Goal: Information Seeking & Learning: Learn about a topic

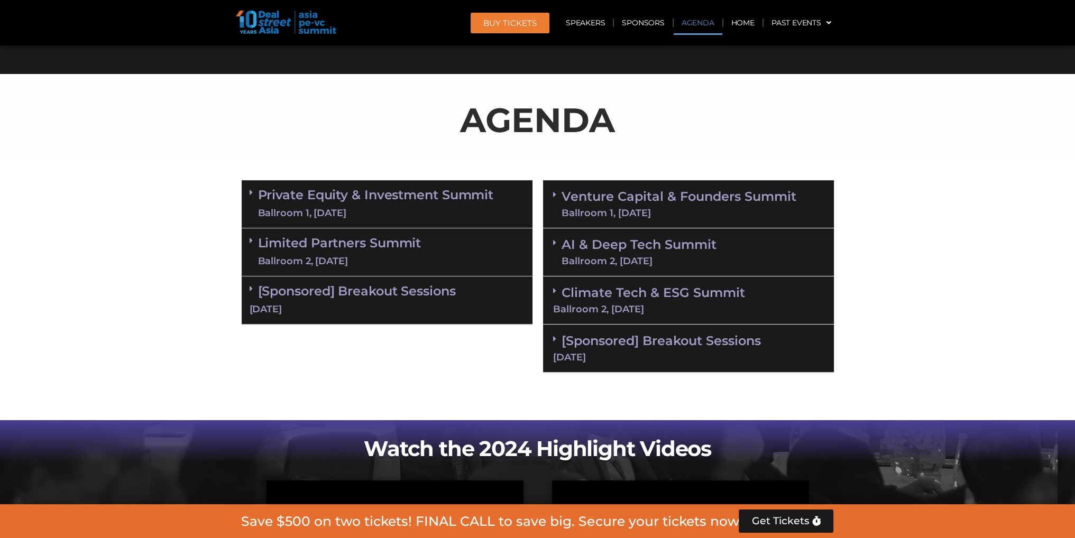
scroll to position [581, 0]
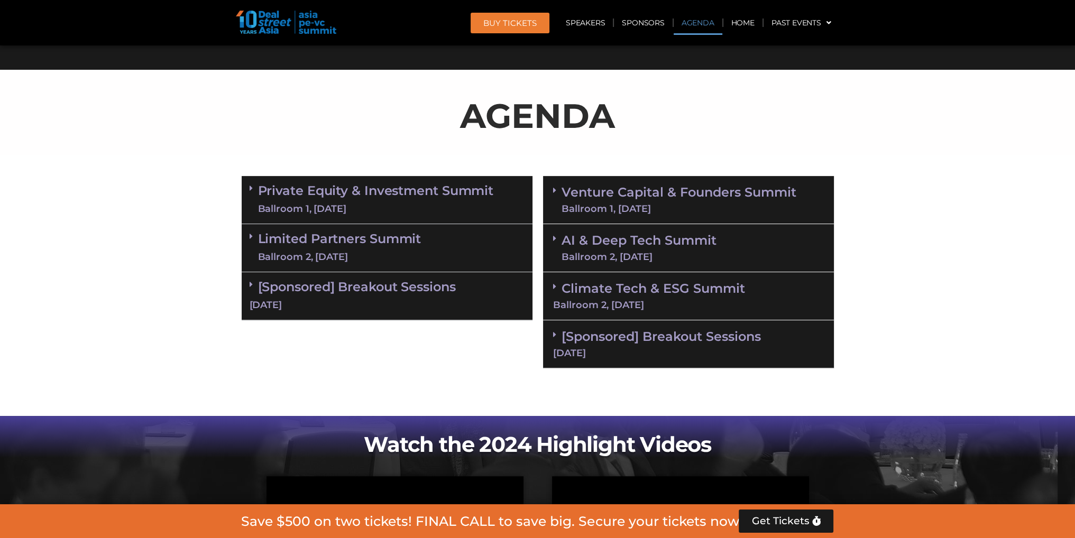
click at [398, 284] on link "[Sponsored] Breakout Sessions [DATE]" at bounding box center [387, 295] width 275 height 33
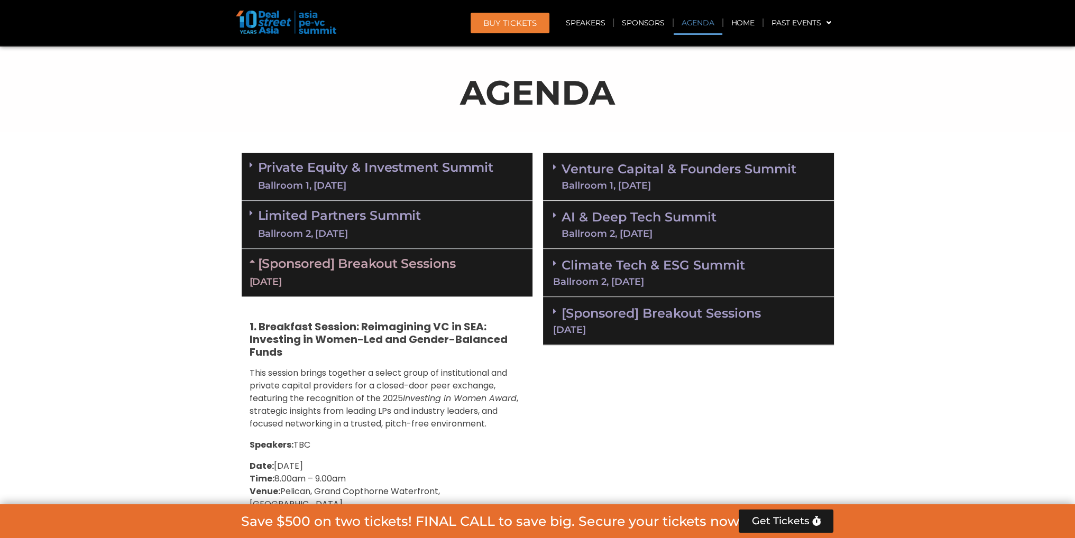
scroll to position [608, 0]
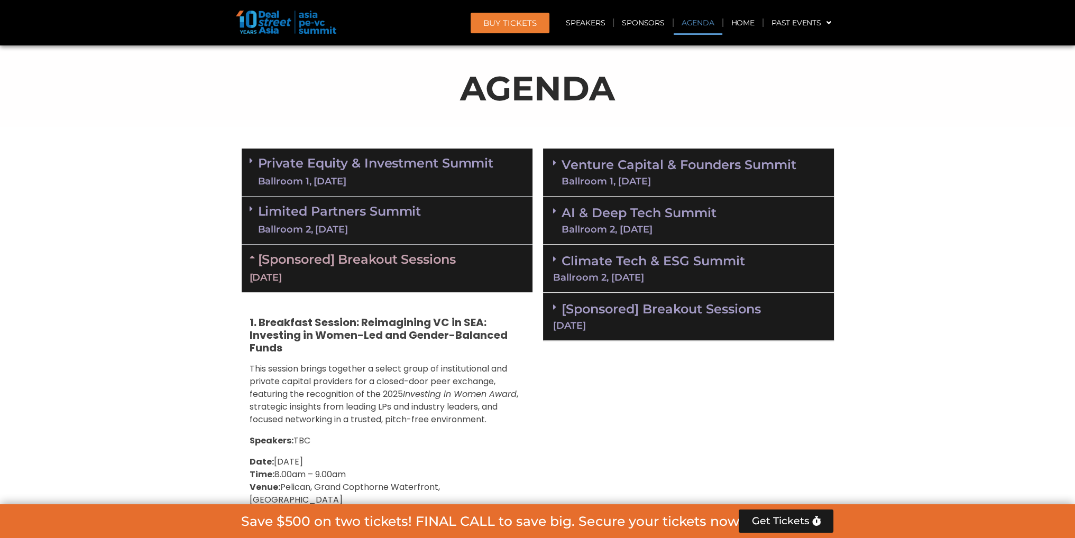
click at [347, 205] on link "Limited Partners [GEOGRAPHIC_DATA] 2, [DATE]" at bounding box center [339, 221] width 163 height 32
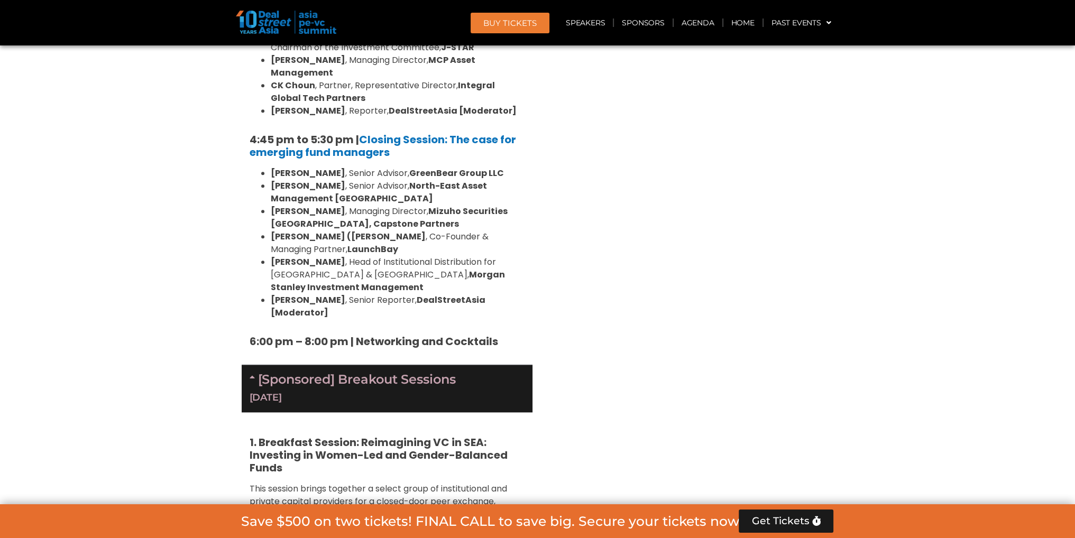
scroll to position [1685, 0]
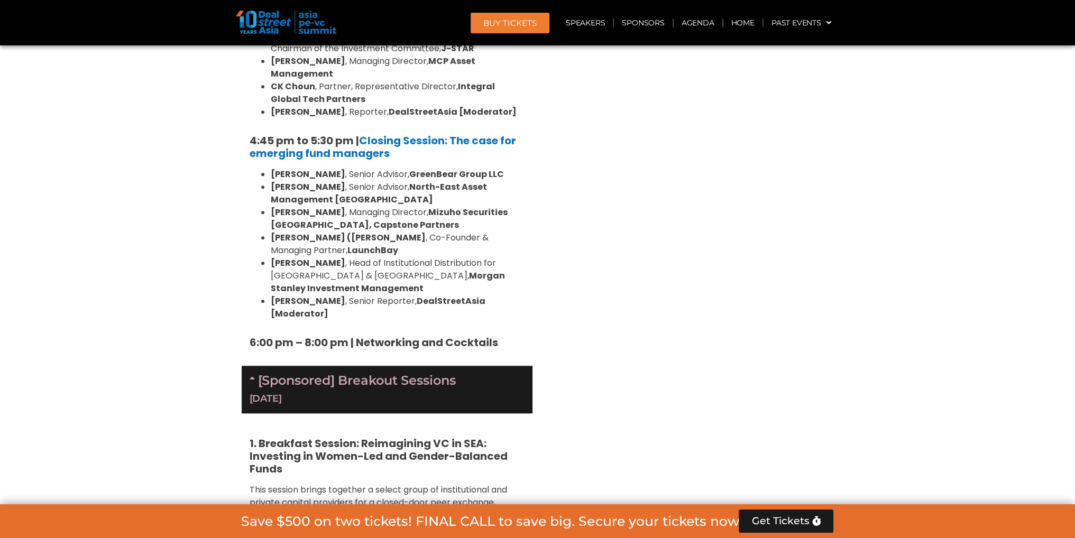
click at [540, 157] on div "Venture Capital & Founders​ Summit Ballroom 1, [DATE] 8:00 am – 9:00 am | Regis…" at bounding box center [688, 233] width 301 height 2334
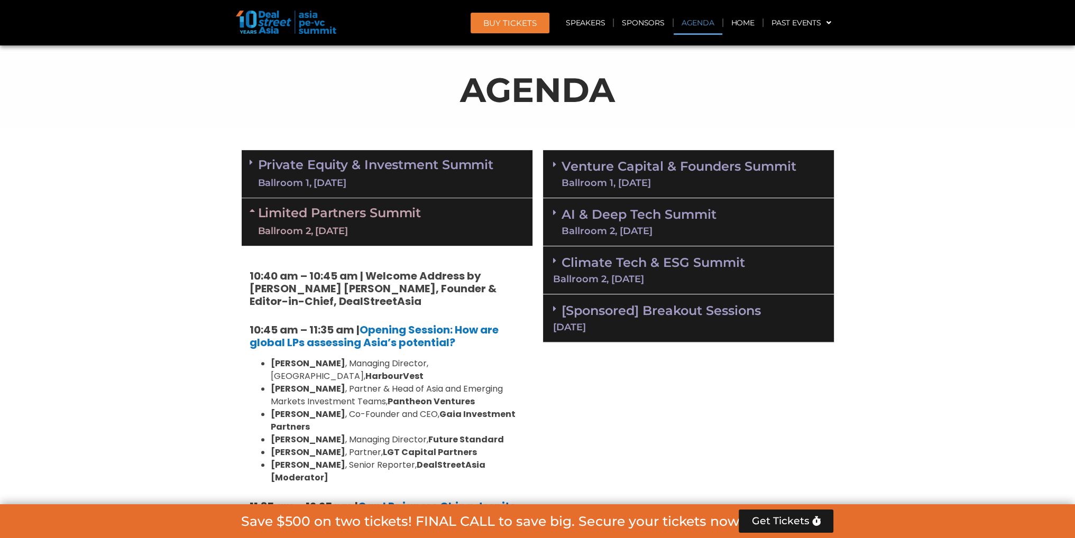
scroll to position [608, 0]
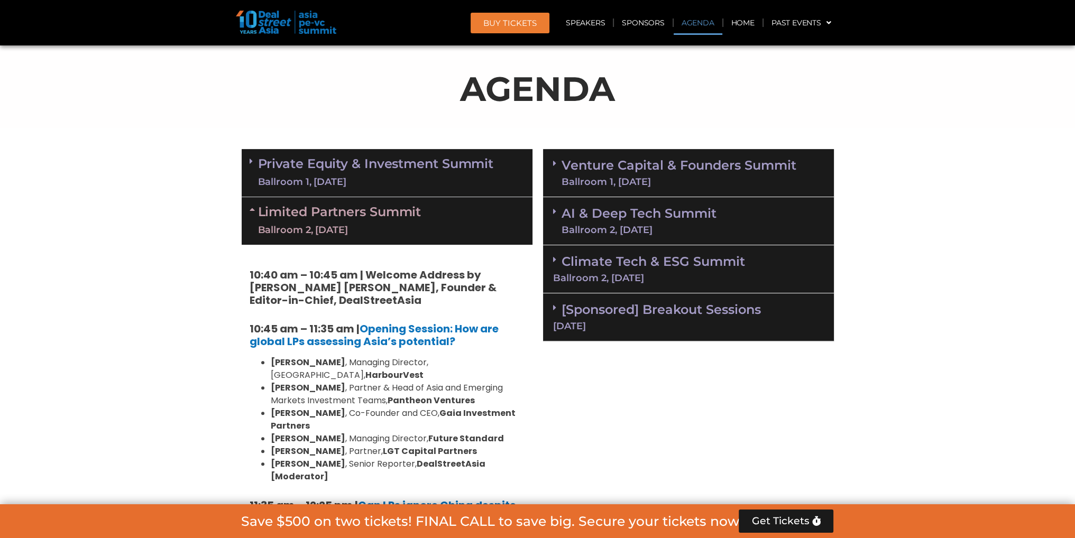
click at [400, 166] on link "Private Equity & Investment Summit Ballroom 1, [DATE]" at bounding box center [376, 173] width 236 height 32
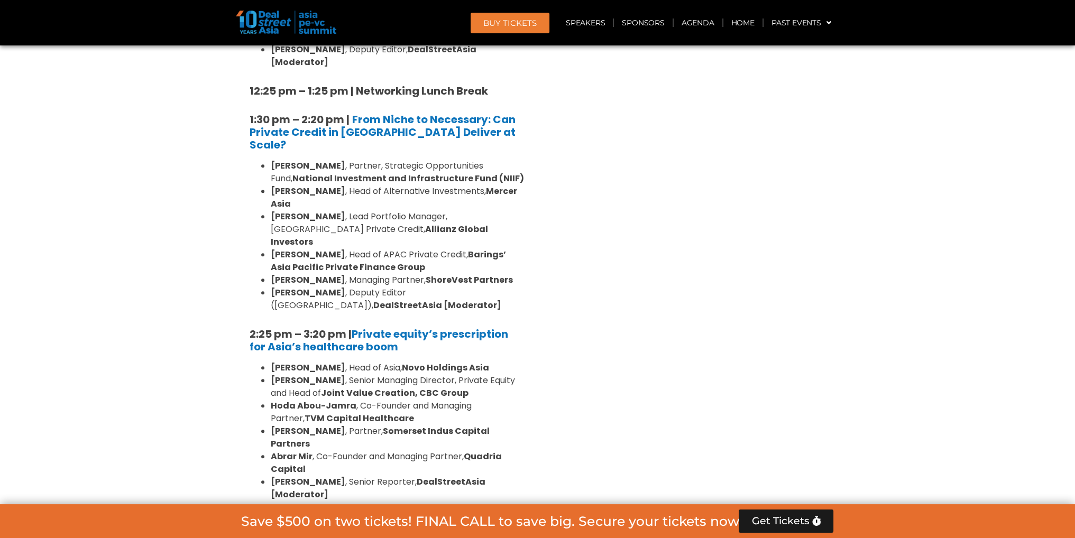
scroll to position [1440, 0]
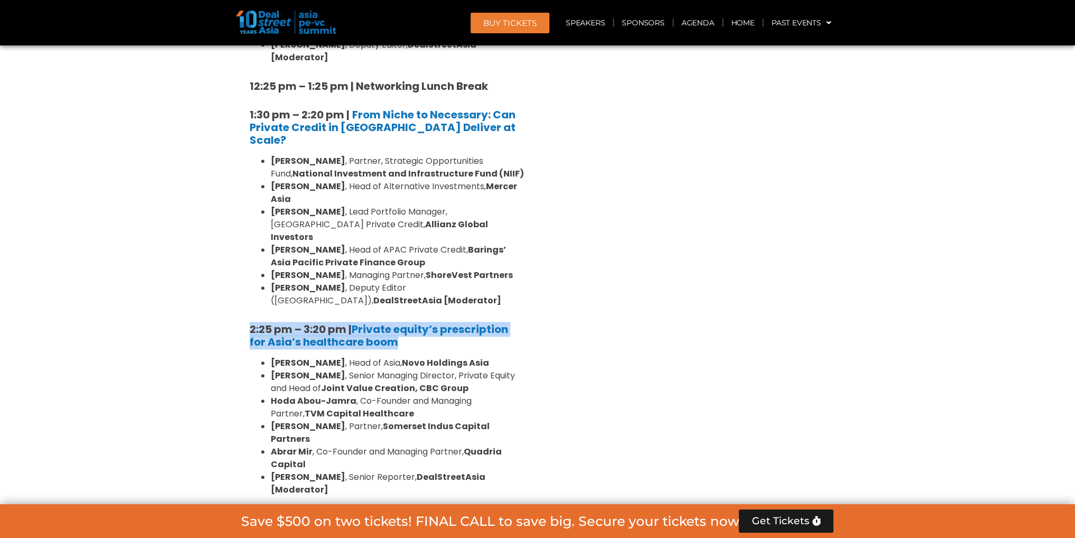
drag, startPoint x: 402, startPoint y: 224, endPoint x: 245, endPoint y: 210, distance: 157.7
click at [245, 210] on div "8:00 am – 9:00 am | Registration & Networking Coffee [Sponsored by [PERSON_NAME…" at bounding box center [387, 212] width 291 height 1694
copy h5 "2:25 pm – 3:20 pm | Private equity’s prescription for Asia’s healthcare boom"
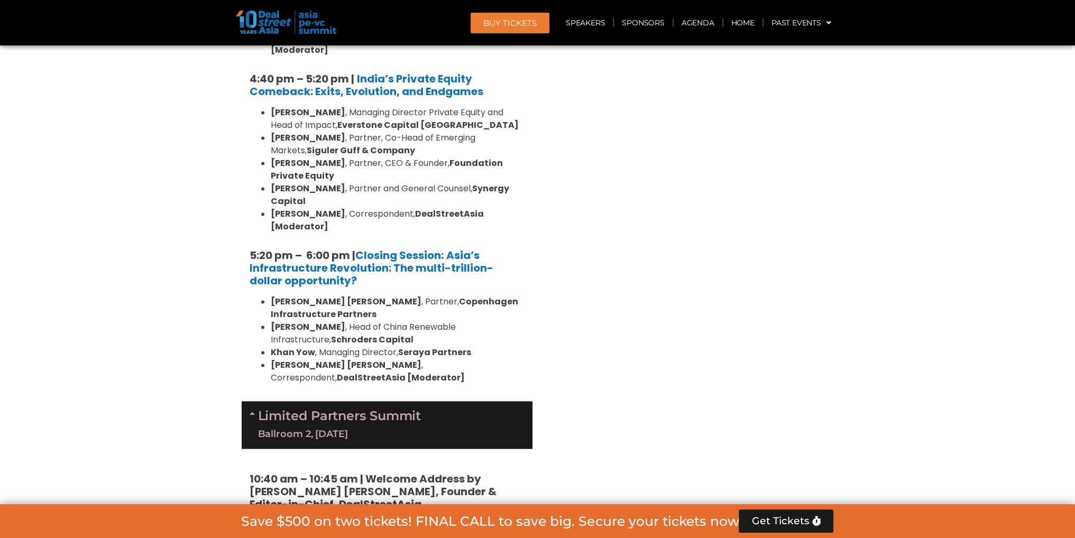
scroll to position [2106, 0]
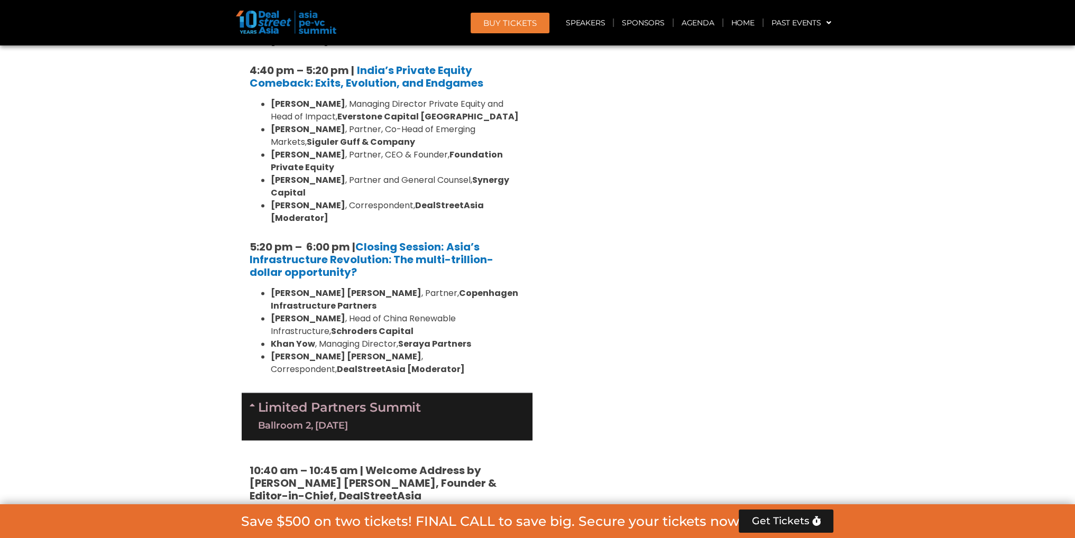
drag, startPoint x: 480, startPoint y: 367, endPoint x: 226, endPoint y: 345, distance: 254.7
copy h5 "10:45 am – 11:35 am | Opening Session: How are global LPs assessing Asia’s pote…"
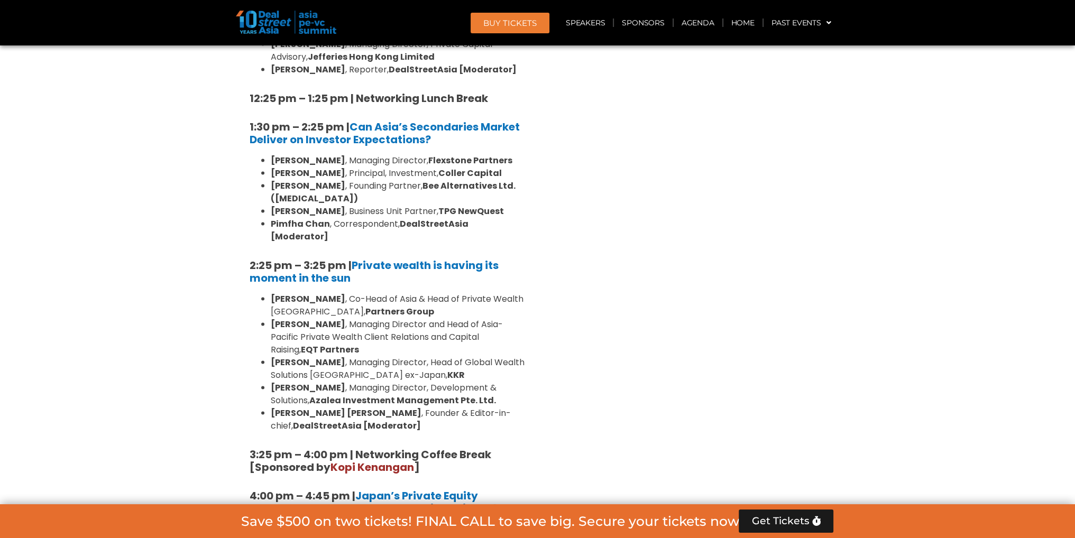
scroll to position [2895, 0]
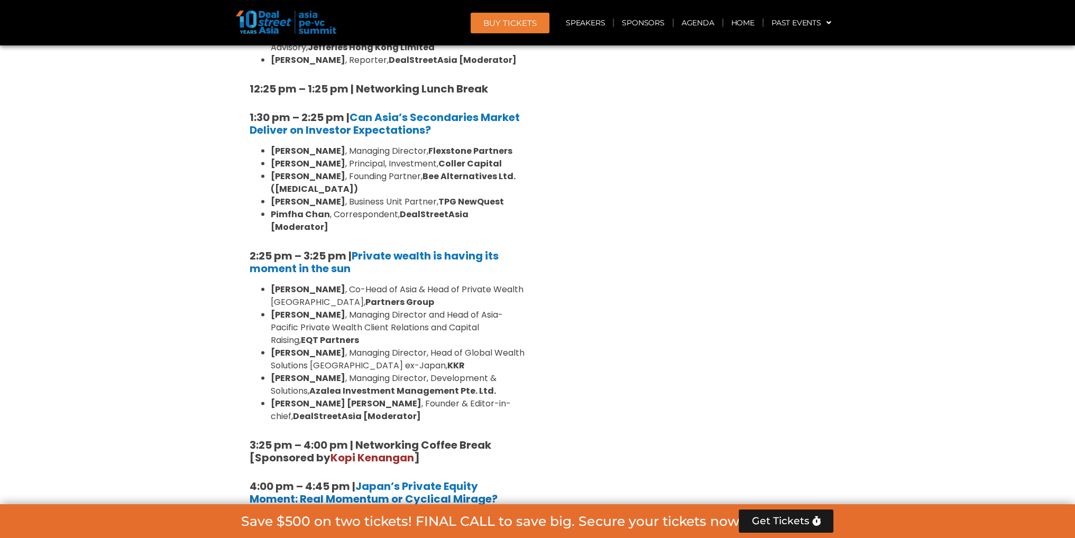
drag, startPoint x: 501, startPoint y: 267, endPoint x: 228, endPoint y: 255, distance: 273.6
copy h5 "4:00 pm – 4:45 pm | Japan’s Private Equity Moment: Real Momentum or Cyclical Mi…"
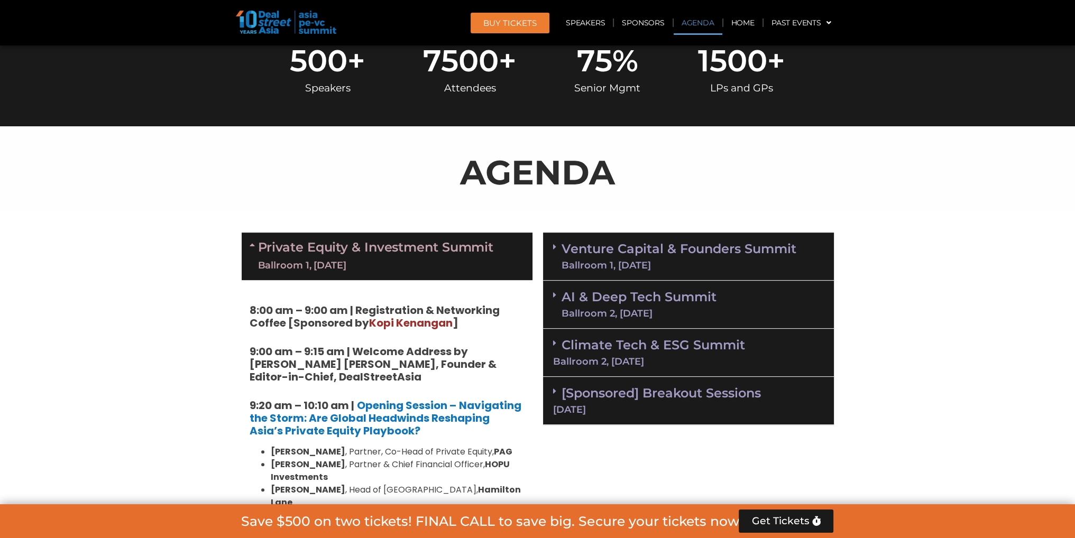
scroll to position [553, 0]
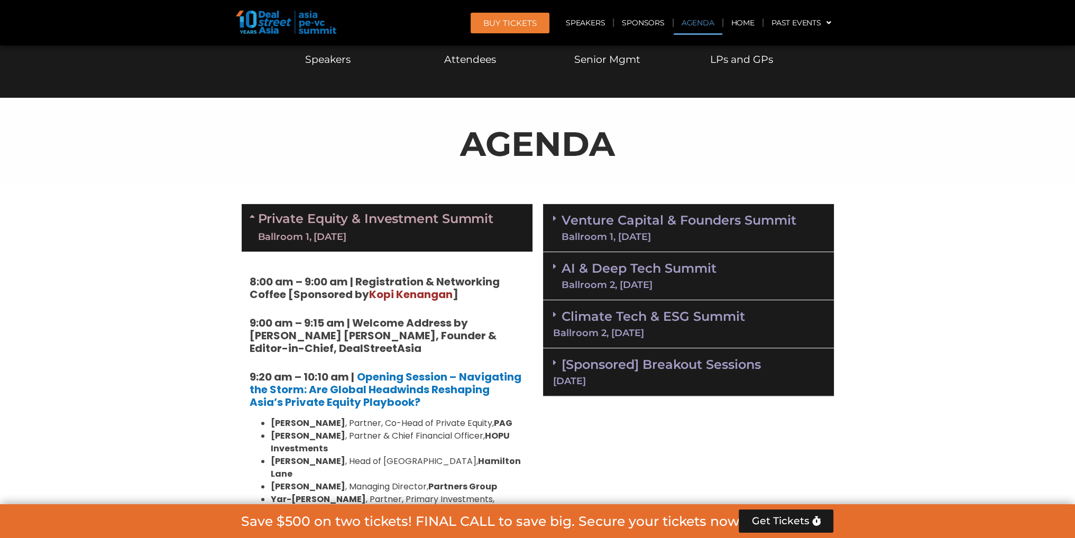
click at [639, 228] on link "Venture Capital & Founders​ Summit Ballroom 1, [DATE]" at bounding box center [678, 227] width 235 height 27
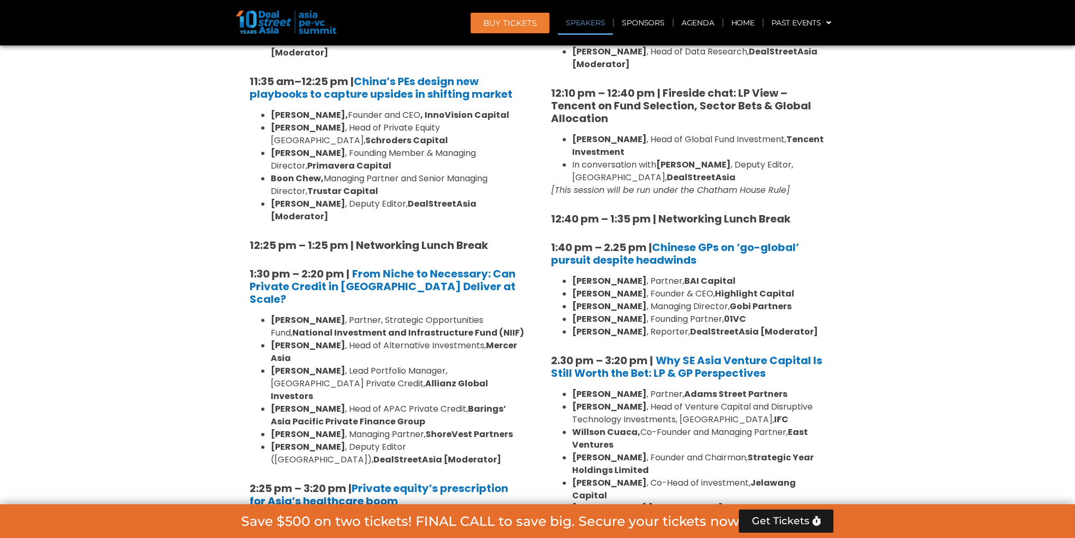
scroll to position [1281, 0]
drag, startPoint x: 706, startPoint y: 232, endPoint x: 549, endPoint y: 223, distance: 157.3
click at [549, 223] on div "8:00 am – 9:00 am | Registration & Networking Coffee [Sponsored by Vserve ] 9:0…" at bounding box center [688, 289] width 291 height 1532
copy strong "1:40 pm – 2.25 pm | Chinese GPs on ‘go-global’ pursuit despite headwinds"
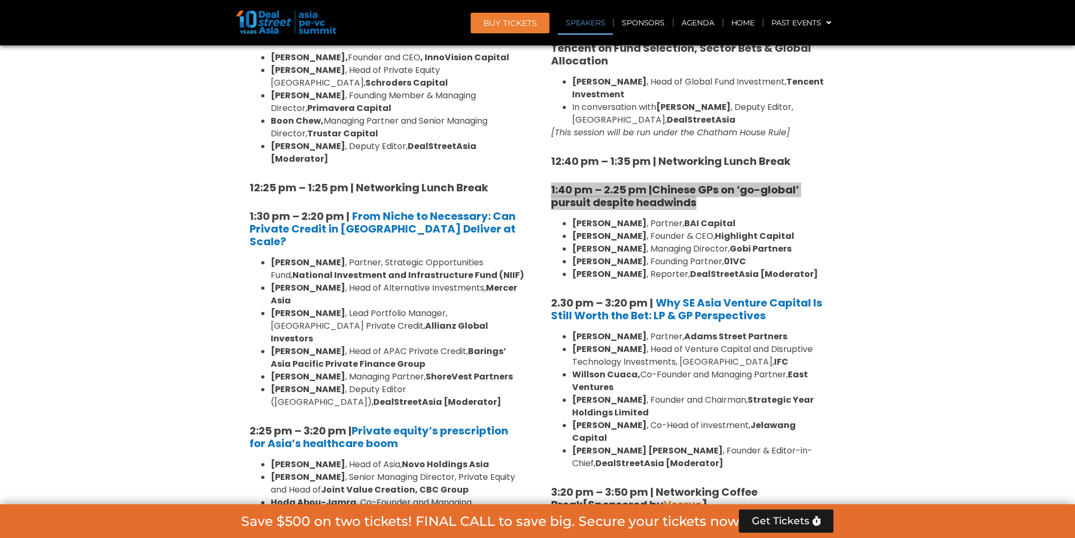
scroll to position [1339, 0]
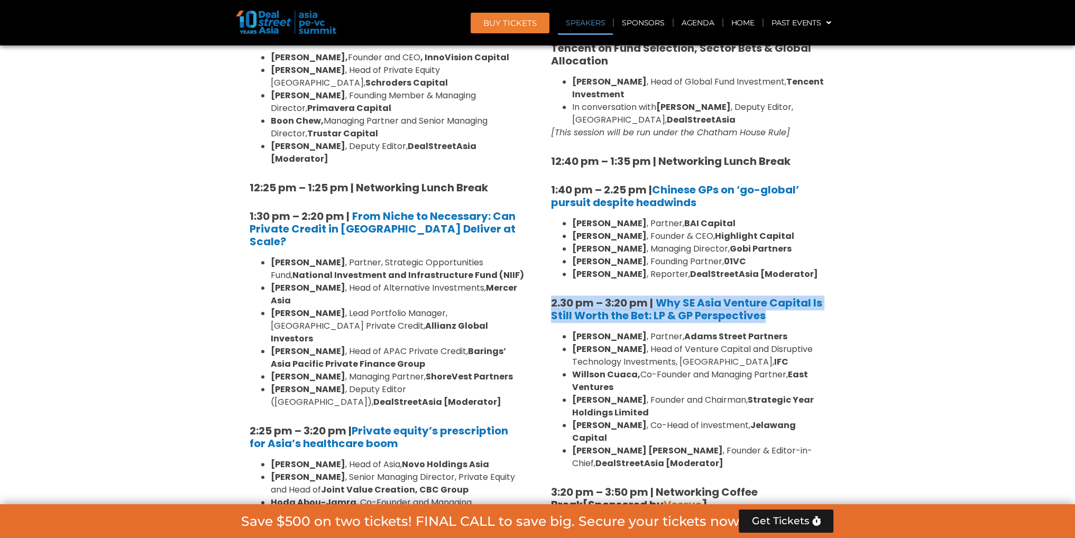
drag, startPoint x: 780, startPoint y: 288, endPoint x: 543, endPoint y: 279, distance: 237.5
click at [543, 279] on div "8:00 am – 9:00 am | Registration & Networking Coffee [Sponsored by Vserve ] 9:0…" at bounding box center [688, 232] width 291 height 1532
copy h5 "2.30 pm – 3:20 pm | Why SE Asia Venture Capital Is Still Worth the Bet: LP & GP…"
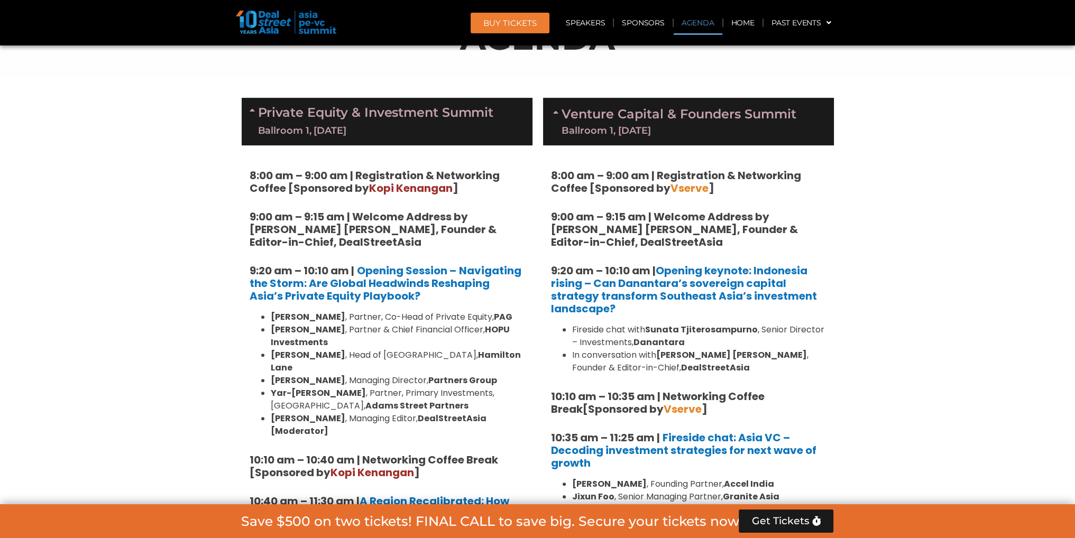
scroll to position [656, 0]
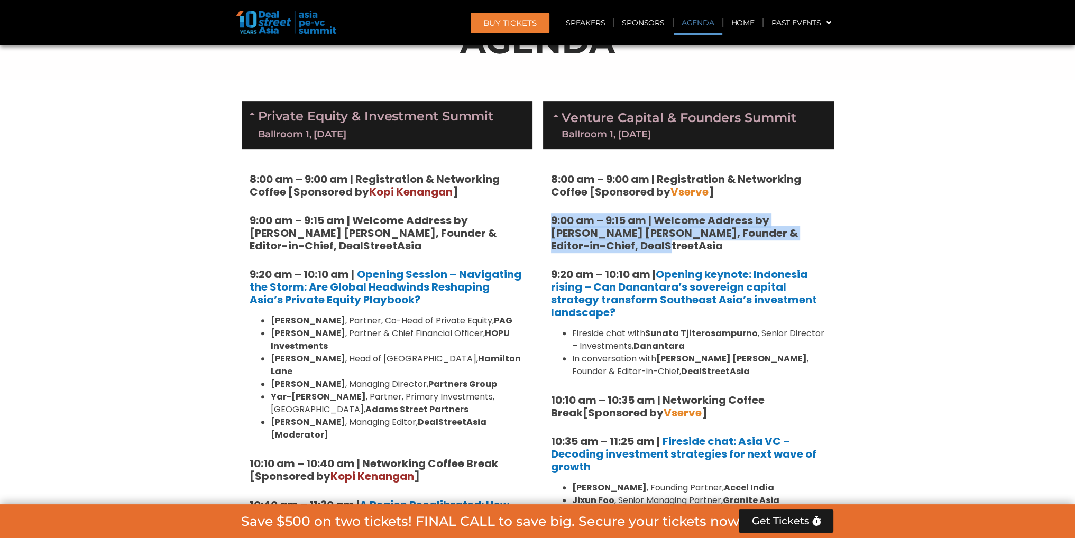
drag, startPoint x: 642, startPoint y: 244, endPoint x: 550, endPoint y: 222, distance: 94.1
click at [551, 222] on h5 "9:00 am – 9:15 am | Welcome Address by [PERSON_NAME] [PERSON_NAME], Founder & E…" at bounding box center [688, 233] width 275 height 38
copy strong "9:00 am – 9:15 am | Welcome Address by [PERSON_NAME] [PERSON_NAME], Founder & E…"
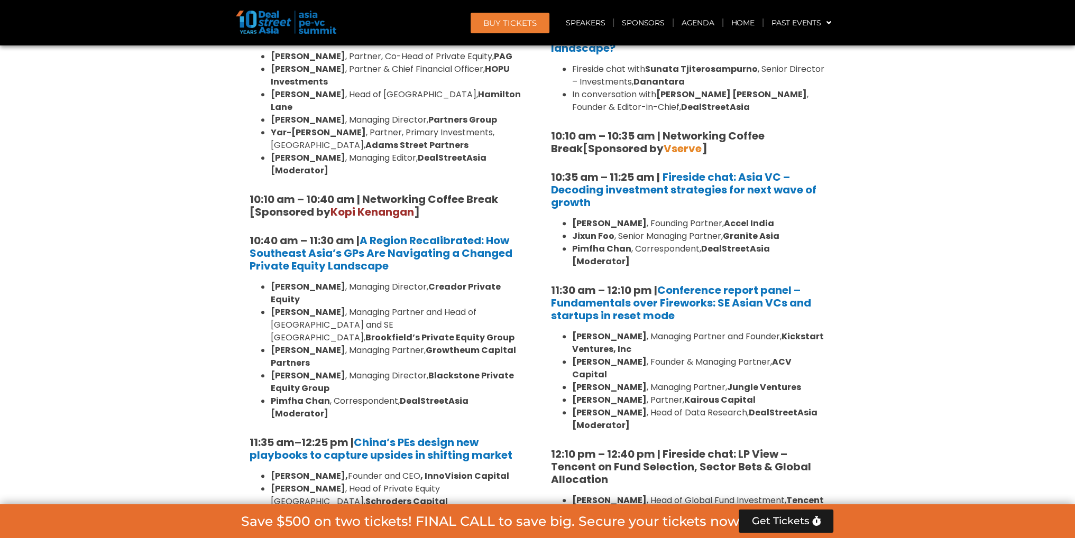
scroll to position [920, 0]
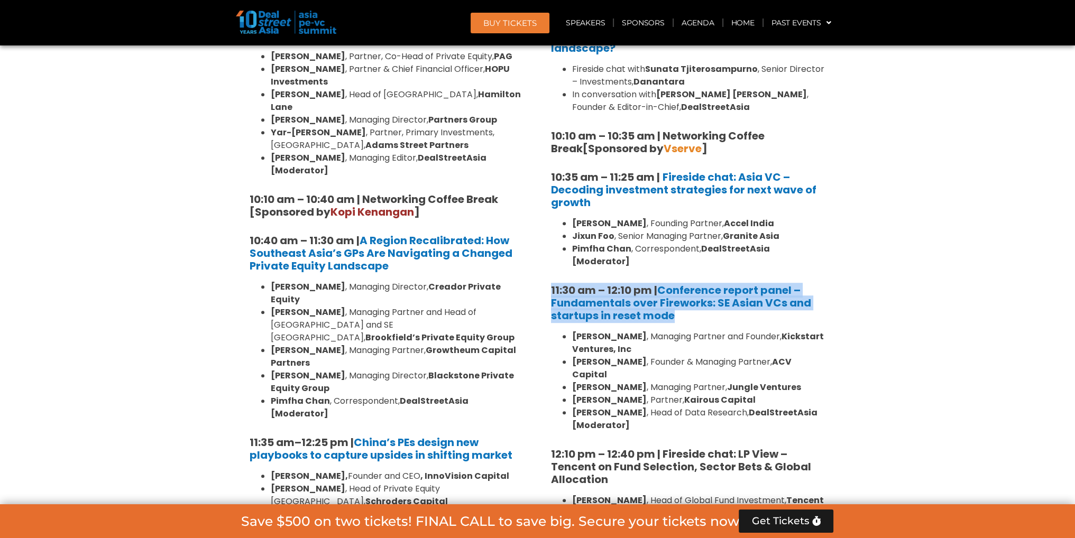
drag, startPoint x: 688, startPoint y: 302, endPoint x: 543, endPoint y: 280, distance: 147.1
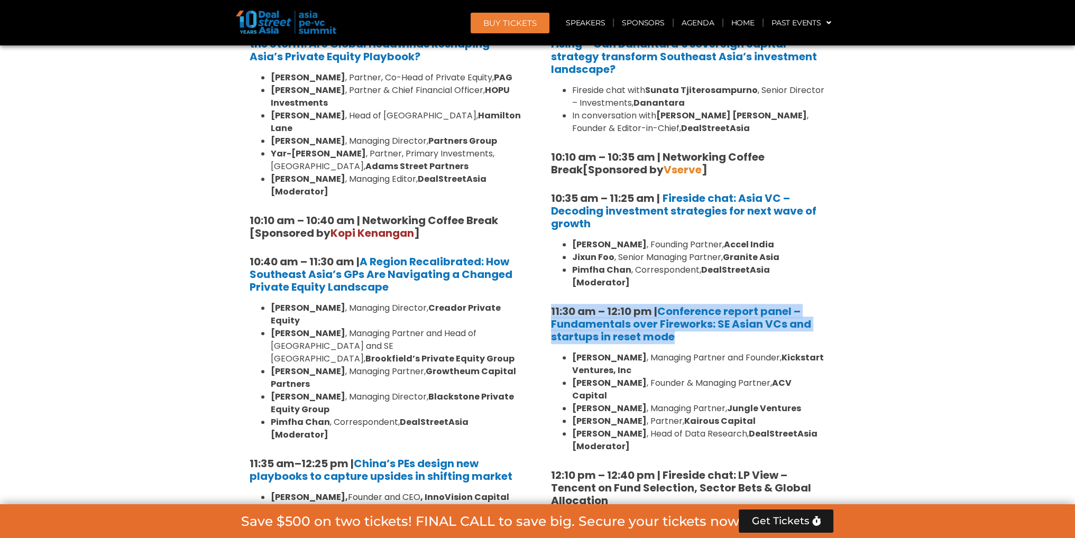
copy strong "11:30 am – 12:10 pm | Conference report panel – Fundamentals over Fireworks: SE…"
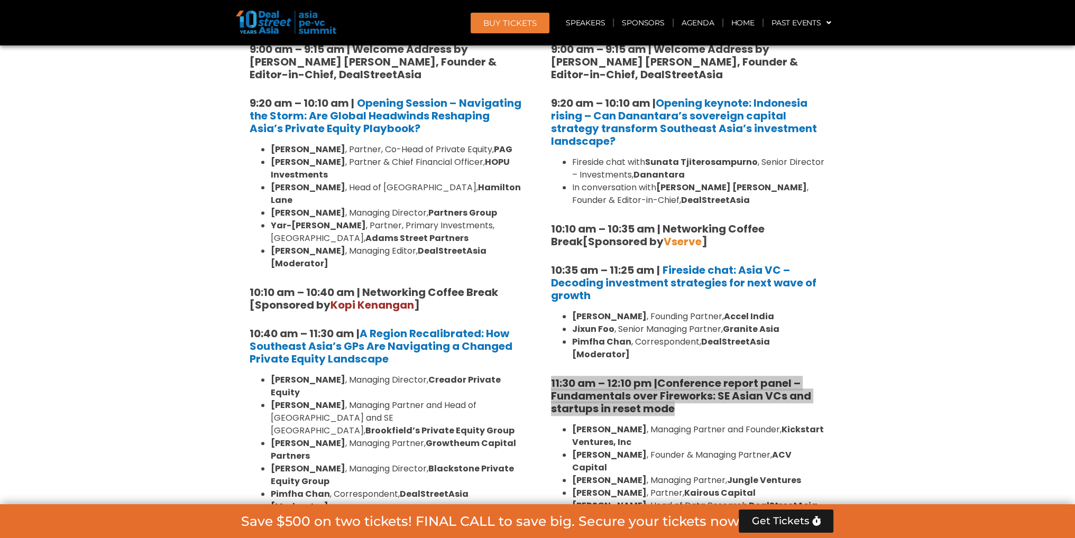
scroll to position [827, 0]
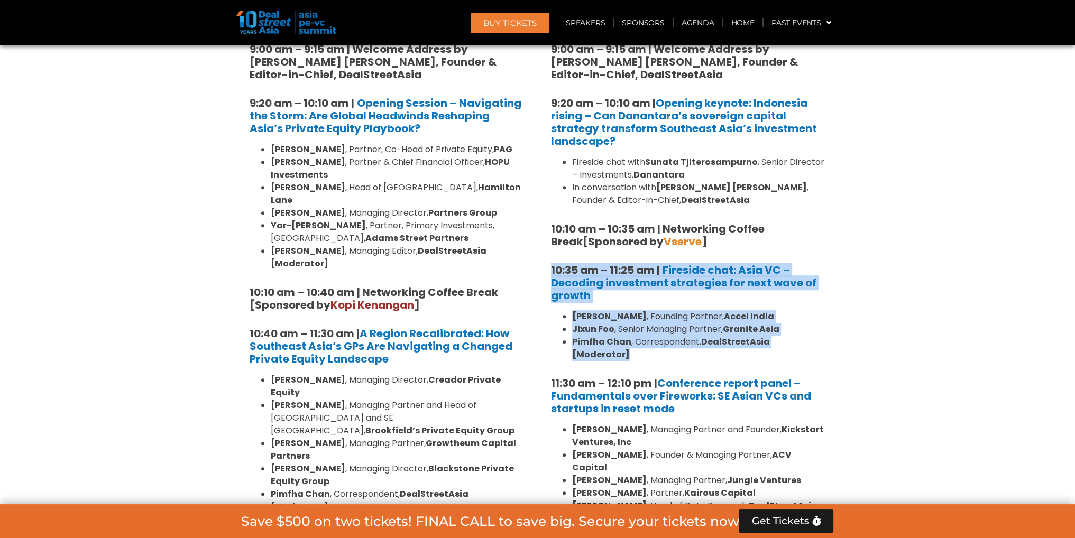
drag, startPoint x: 837, startPoint y: 339, endPoint x: 549, endPoint y: 273, distance: 295.0
copy div "10:35 am – 11:25 am | Fireside chat: Asia VC – Decoding investment strategies f…"
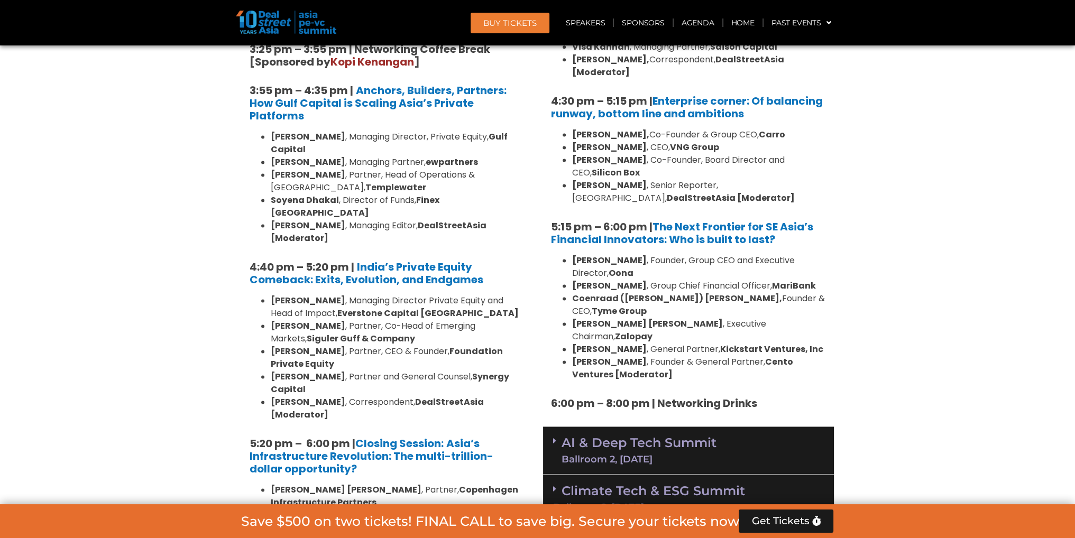
scroll to position [1919, 0]
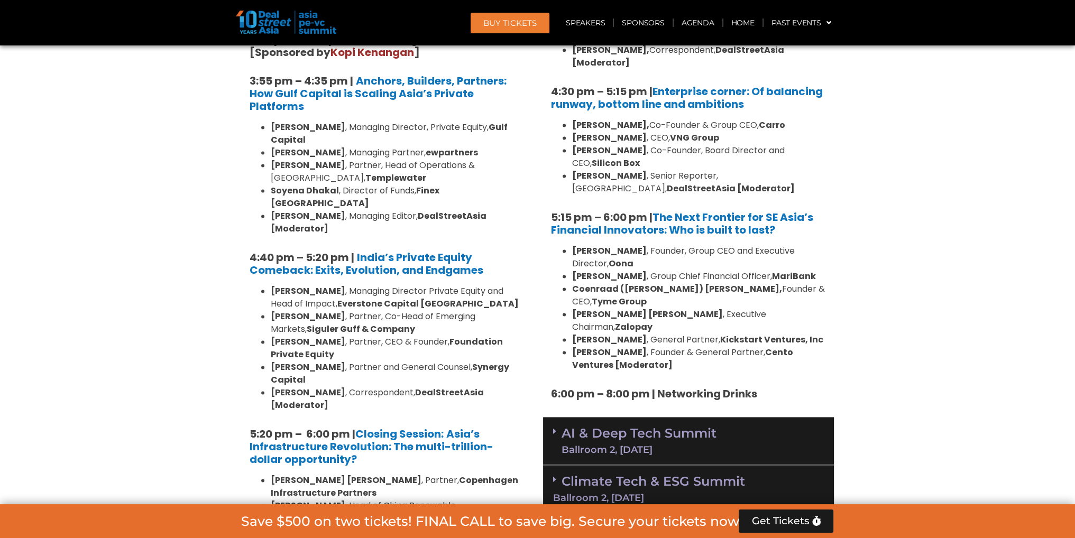
click at [690, 427] on link "AI & Deep Tech Summit Ballroom 2, [DATE]" at bounding box center [638, 440] width 155 height 27
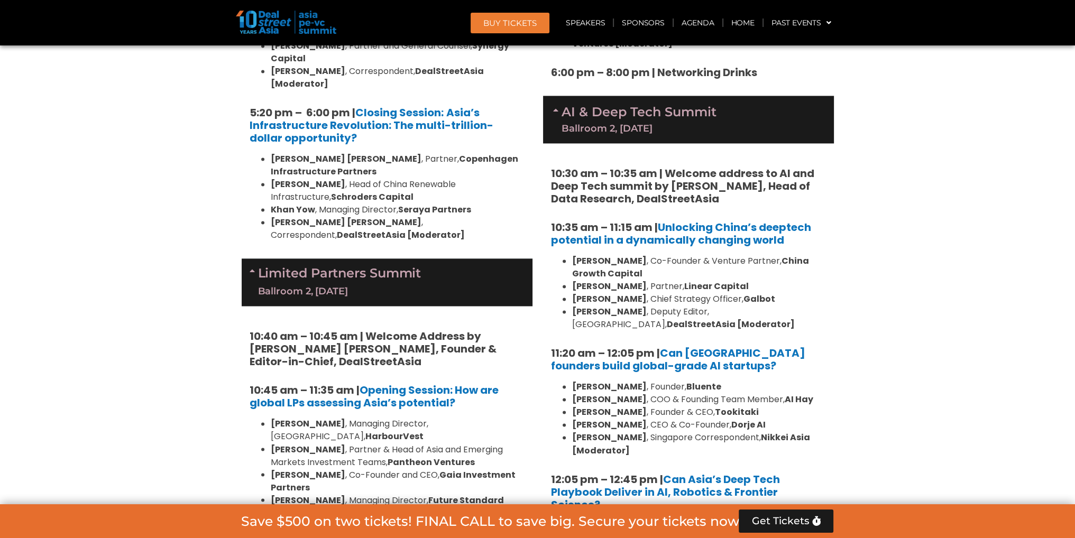
scroll to position [2241, 0]
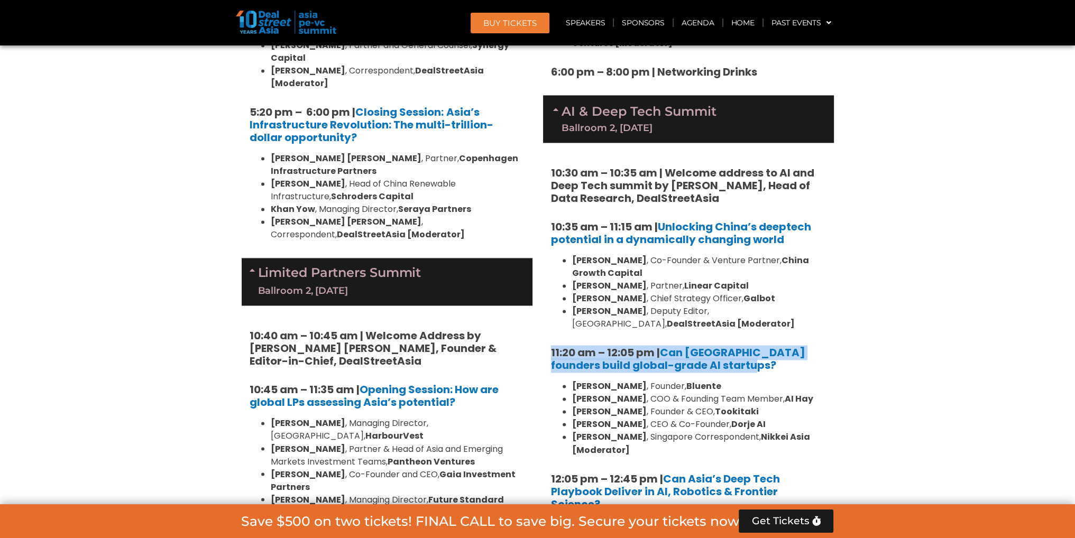
drag, startPoint x: 727, startPoint y: 290, endPoint x: 544, endPoint y: 275, distance: 184.0
click at [544, 275] on div "10:30 am – 10:35 am | Welcome address to AI and Deep Tech summit by [PERSON_NAM…" at bounding box center [688, 405] width 291 height 524
copy strong "11:20 am – 12:05 pm | Can [GEOGRAPHIC_DATA] founders build global-grade AI star…"
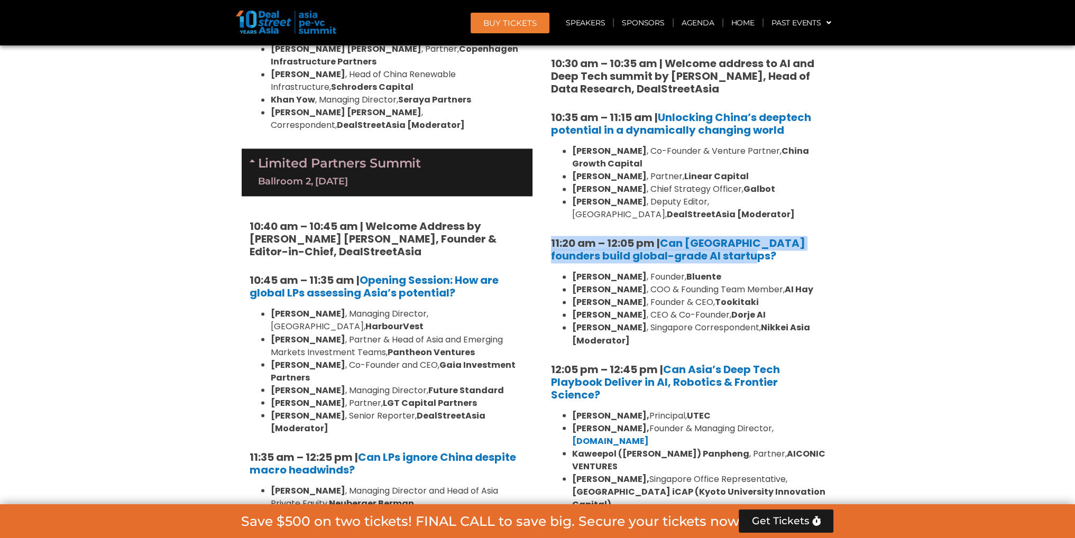
scroll to position [2355, 0]
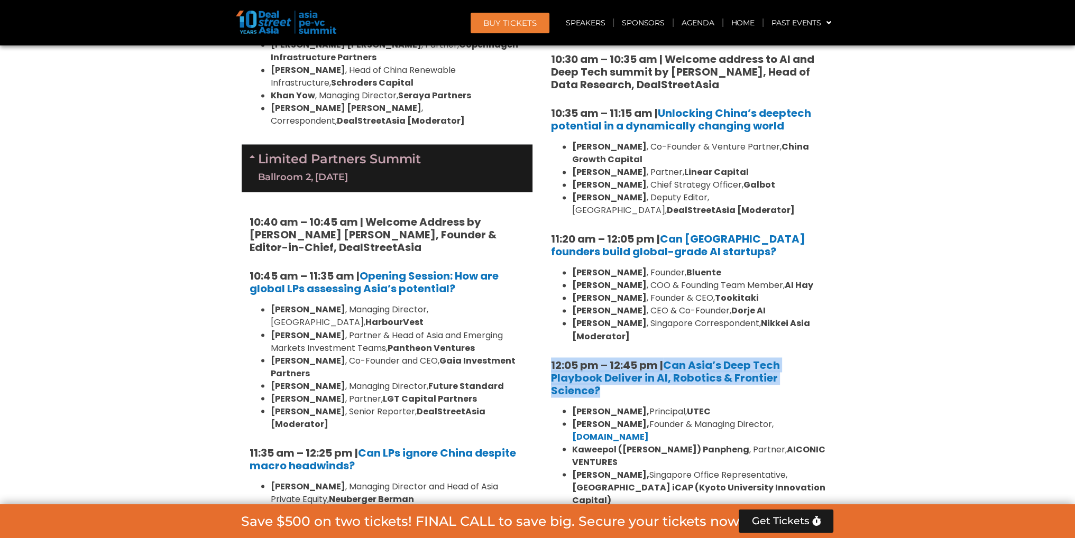
drag, startPoint x: 607, startPoint y: 310, endPoint x: 537, endPoint y: 288, distance: 73.1
click at [538, 288] on div "Venture Capital & Founders​ Summit Ballroom 1, [DATE] 8:00 am – 9:00 am | Regis…" at bounding box center [688, 411] width 301 height 4028
copy strong "12:05 pm – 12:45 pm | Can Asia’s Deep Tech Playbook Deliver in AI, Robotics & F…"
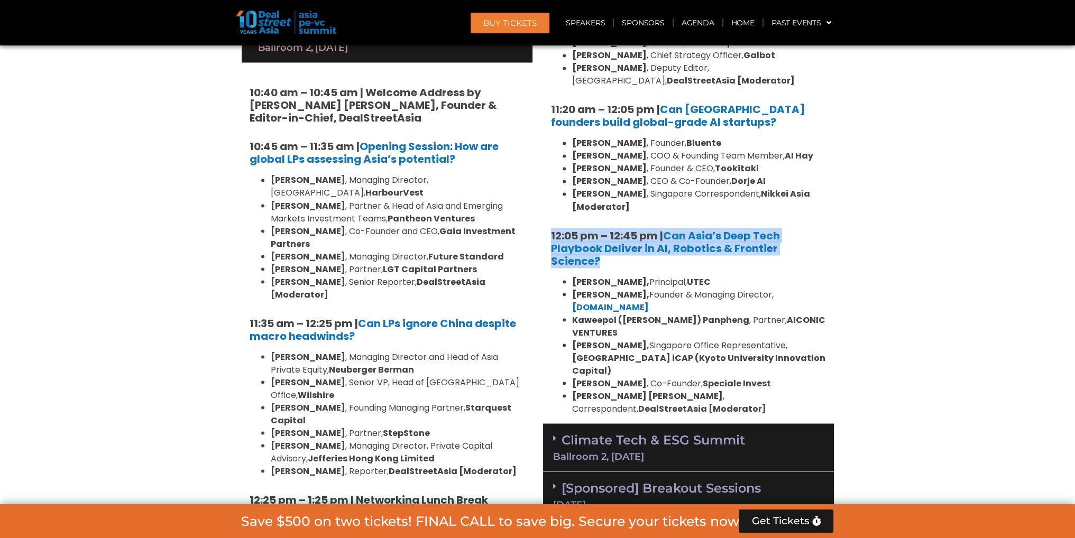
scroll to position [2465, 0]
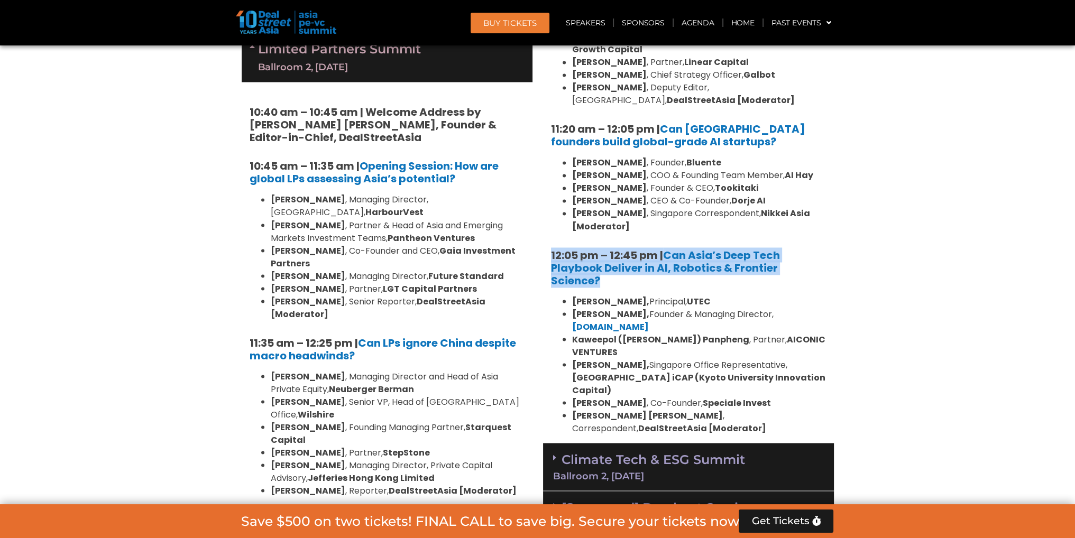
click at [654, 451] on link "Climate Tech & ESG Summit Ballroom 2, [DATE]" at bounding box center [688, 465] width 271 height 29
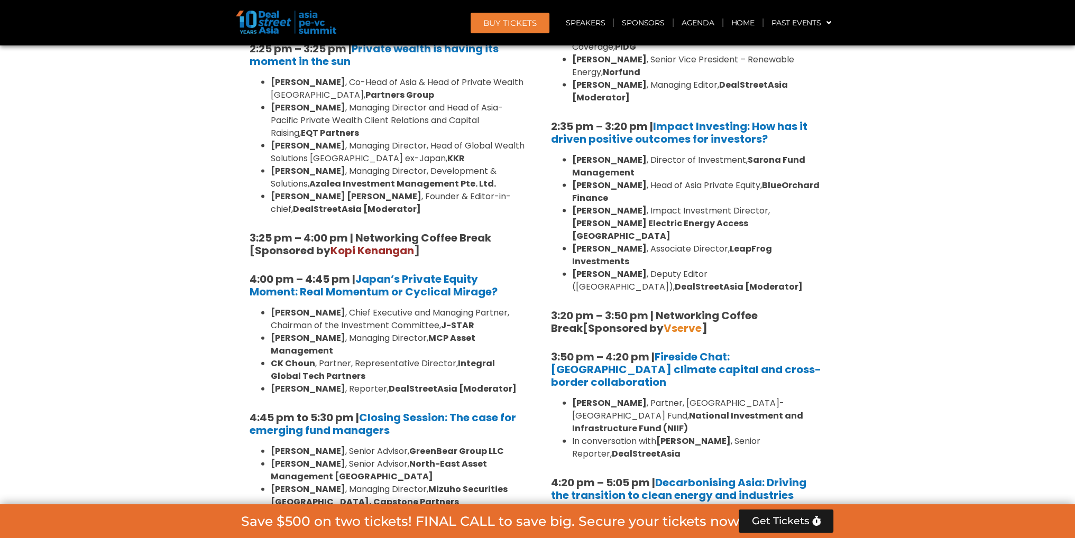
scroll to position [3104, 0]
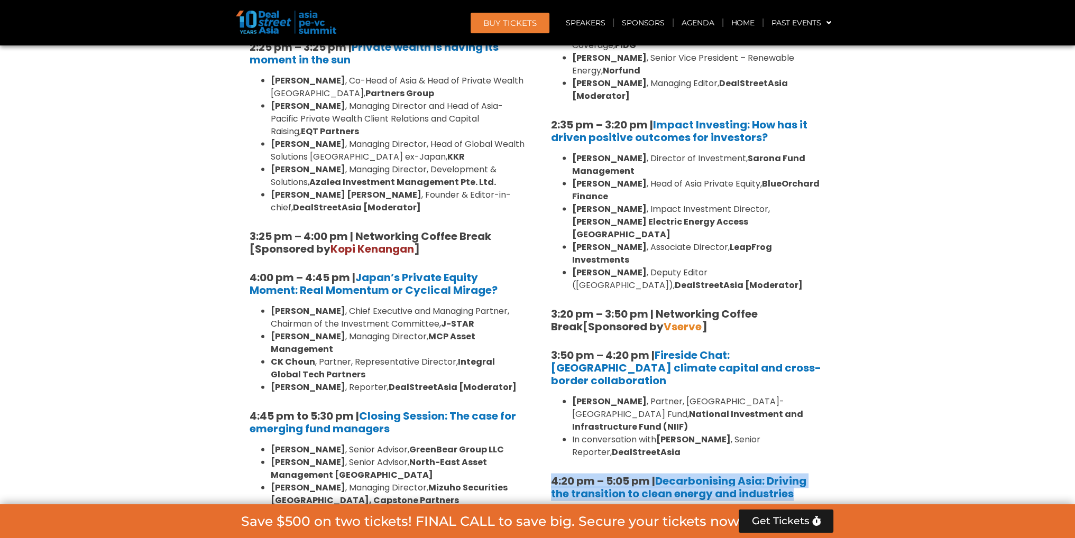
drag, startPoint x: 801, startPoint y: 317, endPoint x: 542, endPoint y: 305, distance: 259.9
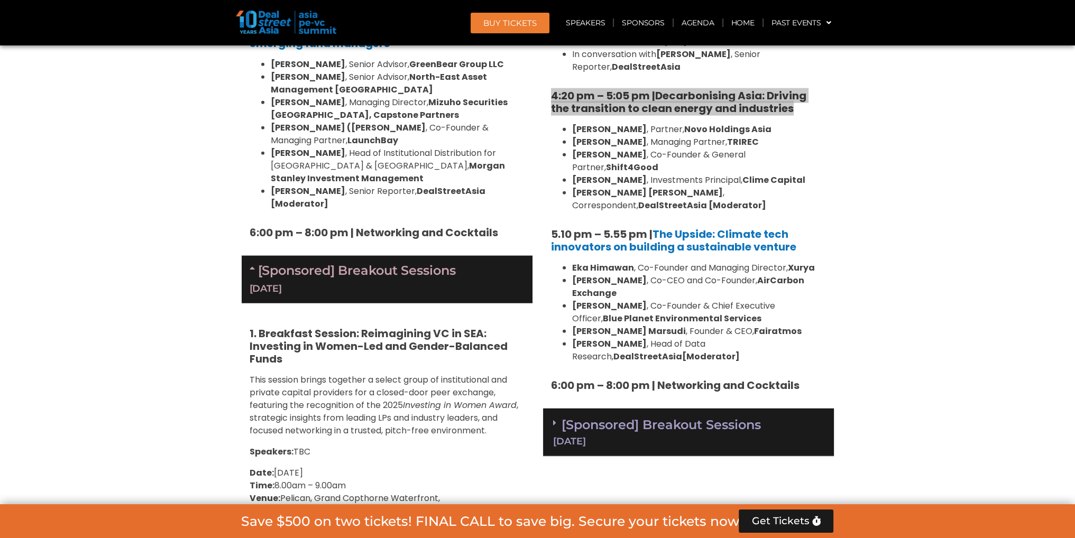
scroll to position [3496, 0]
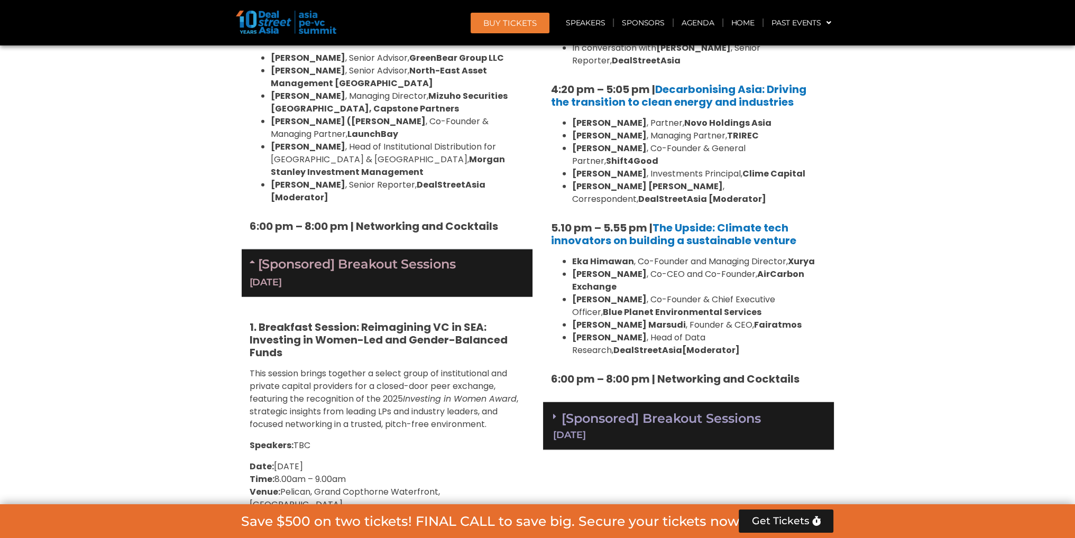
click at [555, 412] on icon at bounding box center [554, 416] width 3 height 8
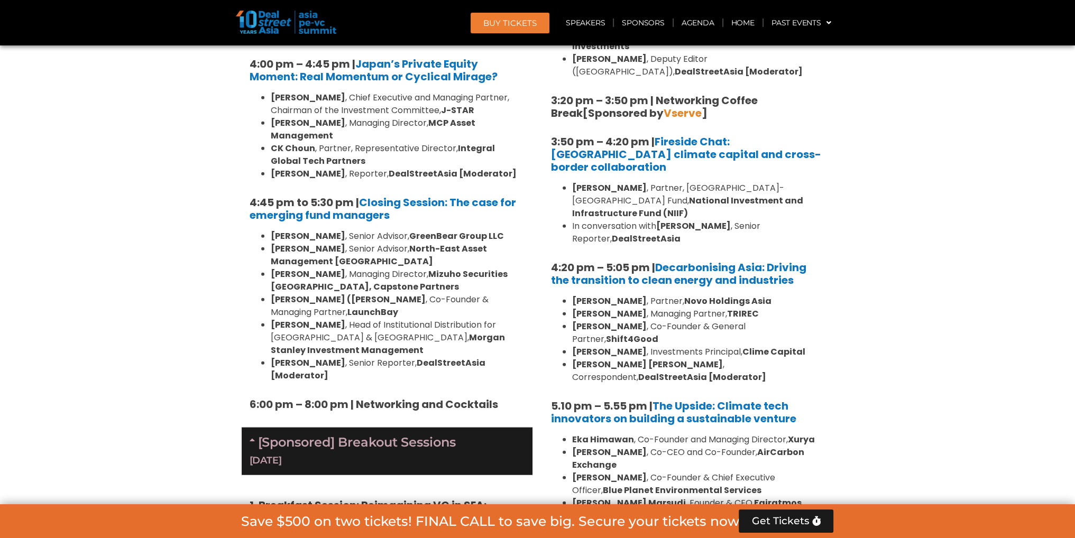
scroll to position [3315, 0]
